Goal: Task Accomplishment & Management: Use online tool/utility

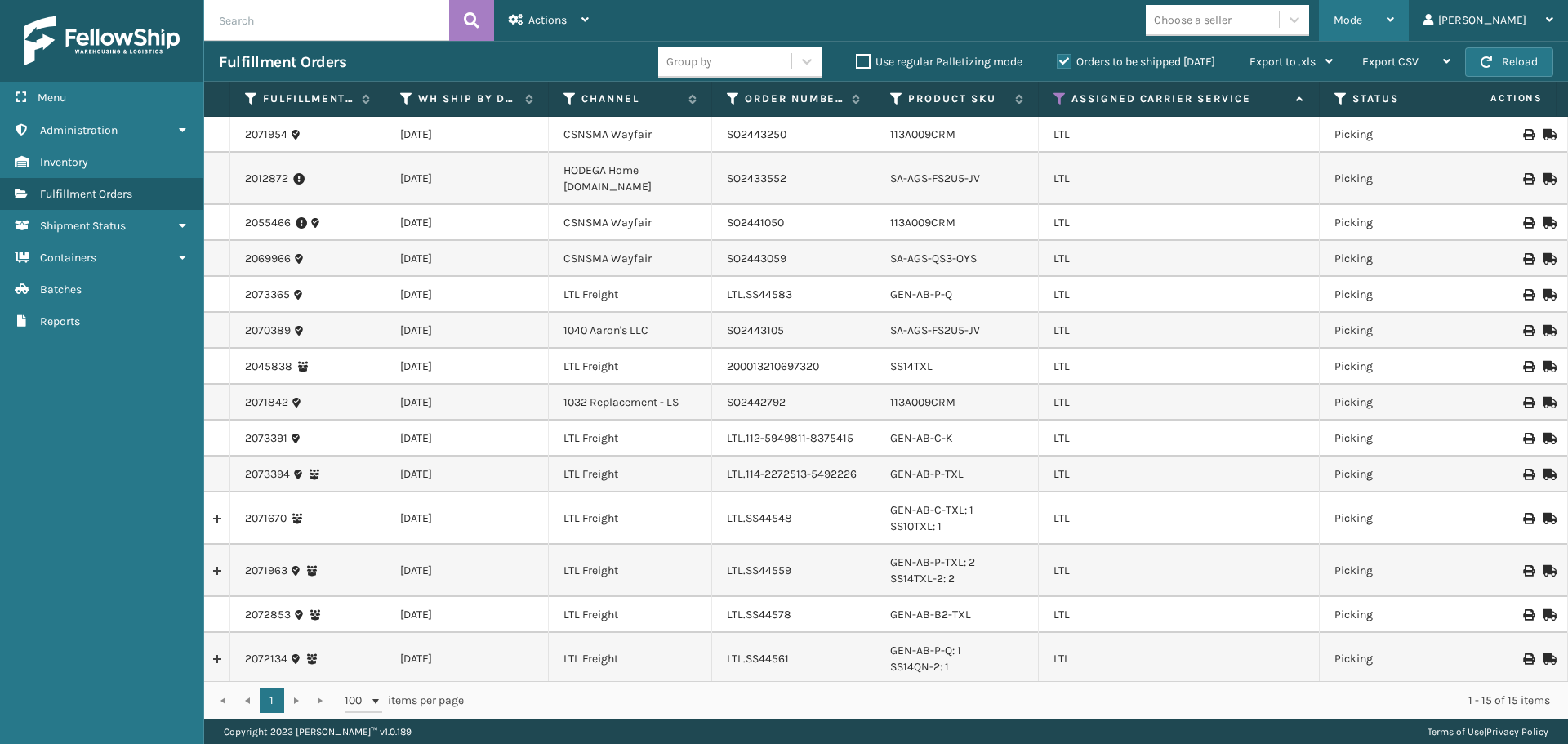
click at [1363, 23] on span "Mode" at bounding box center [1348, 20] width 29 height 13
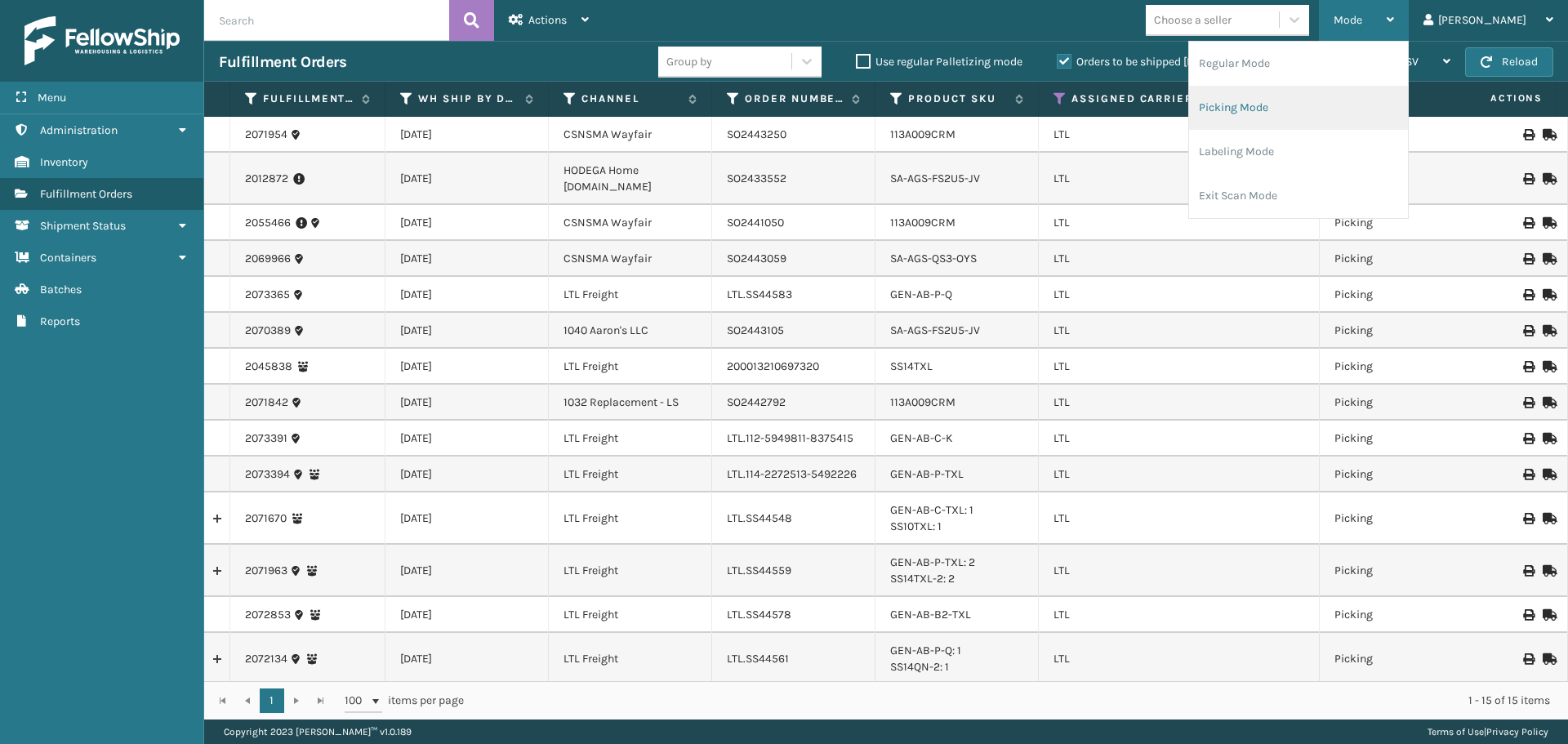
click at [1353, 106] on li "Picking Mode" at bounding box center [1298, 107] width 219 height 44
